Goal: Find specific page/section: Find specific page/section

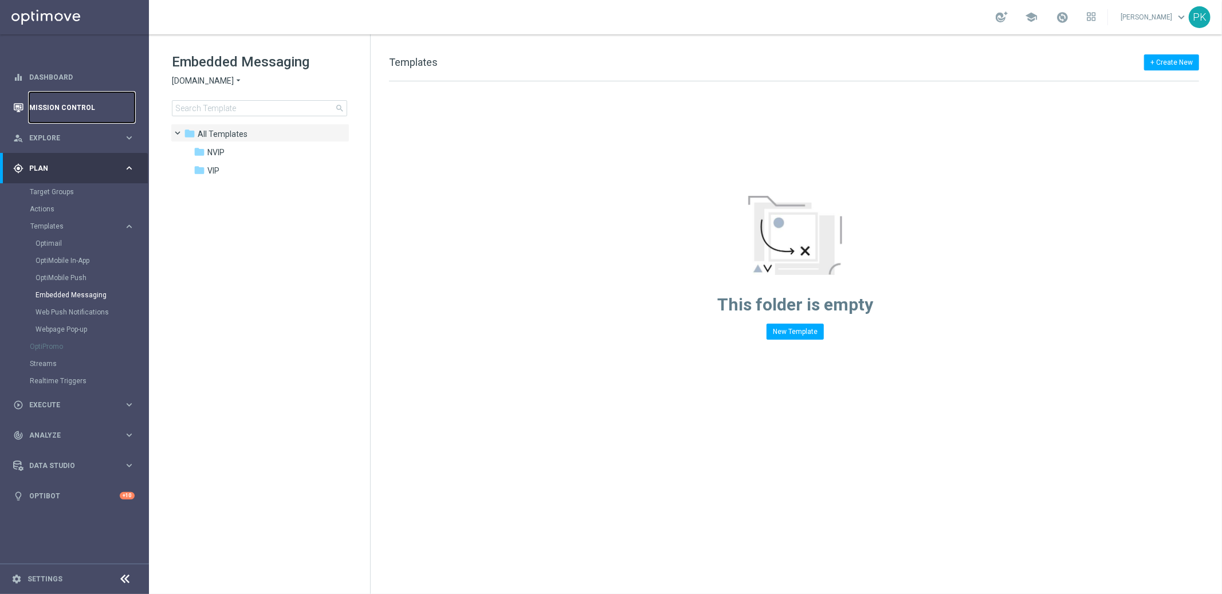
click at [60, 108] on link "Mission Control" at bounding box center [81, 107] width 105 height 30
